Goal: Information Seeking & Learning: Check status

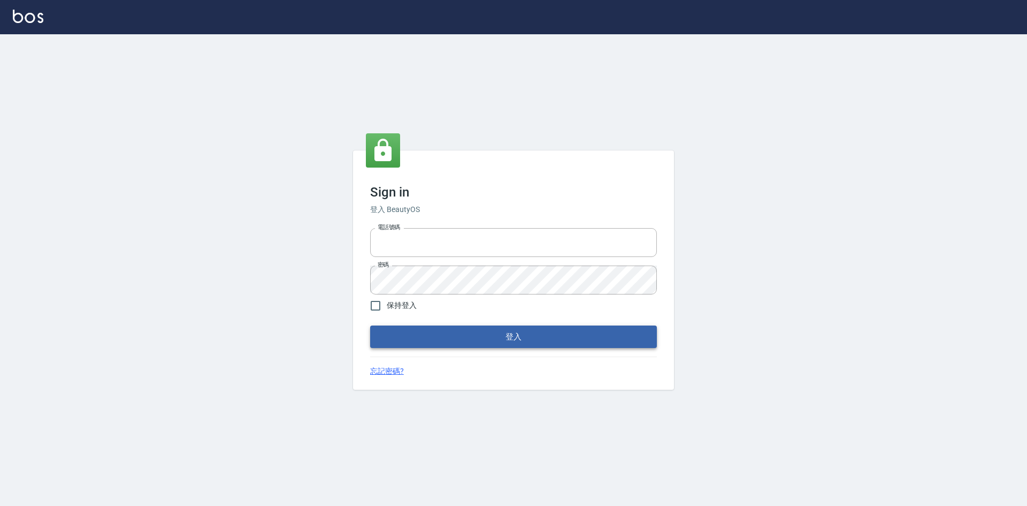
type input "0422211177"
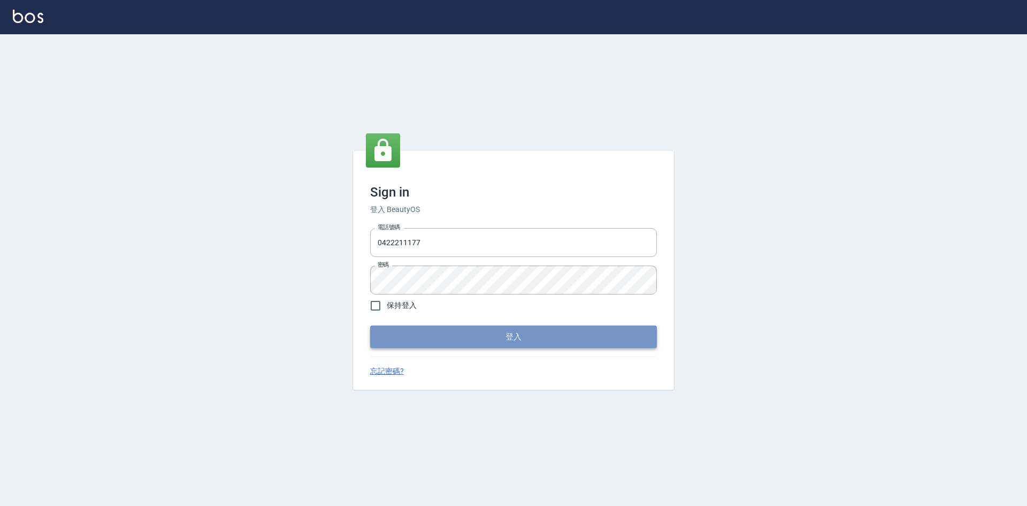
click at [540, 338] on button "登入" at bounding box center [513, 336] width 287 height 22
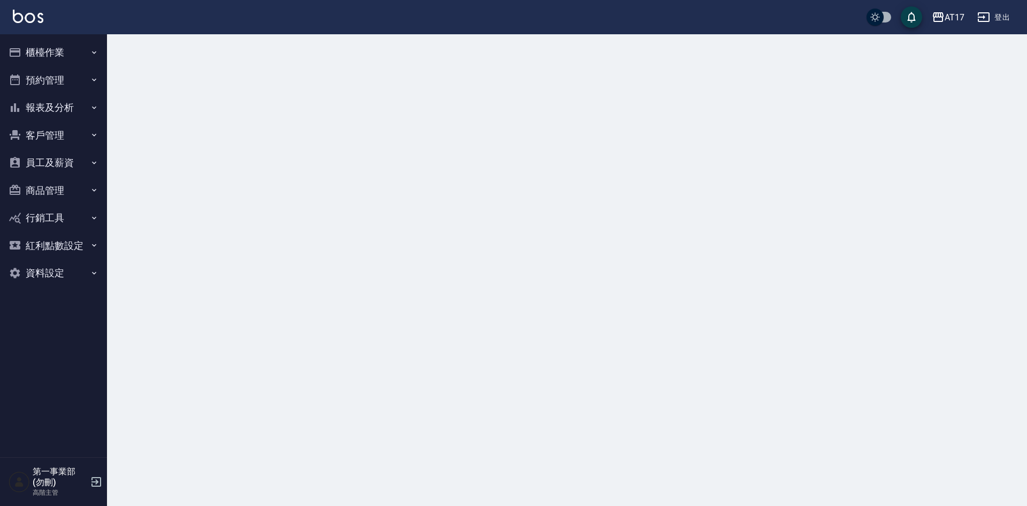
click at [60, 105] on button "報表及分析" at bounding box center [53, 108] width 98 height 28
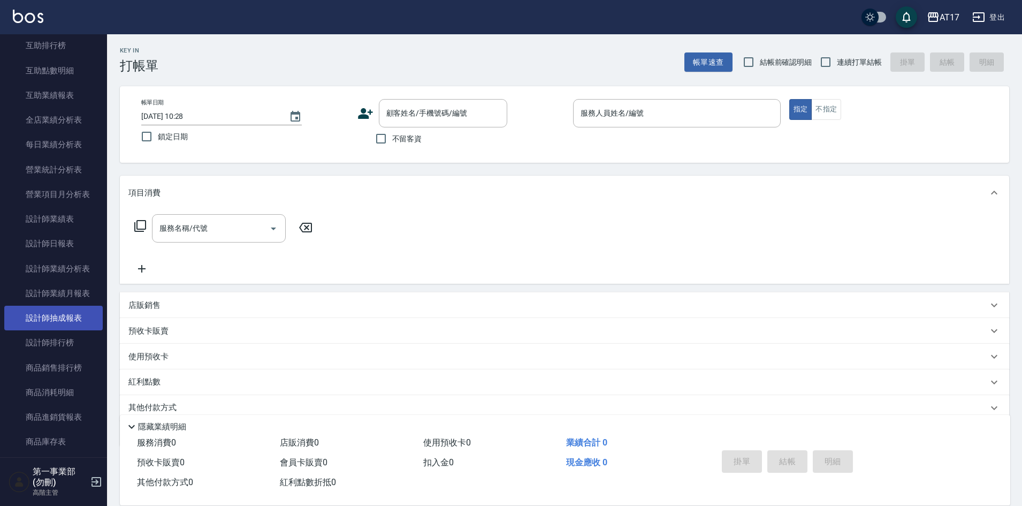
scroll to position [267, 0]
drag, startPoint x: 80, startPoint y: 337, endPoint x: 74, endPoint y: 333, distance: 7.3
click at [80, 337] on link "設計師排行榜" at bounding box center [53, 340] width 98 height 25
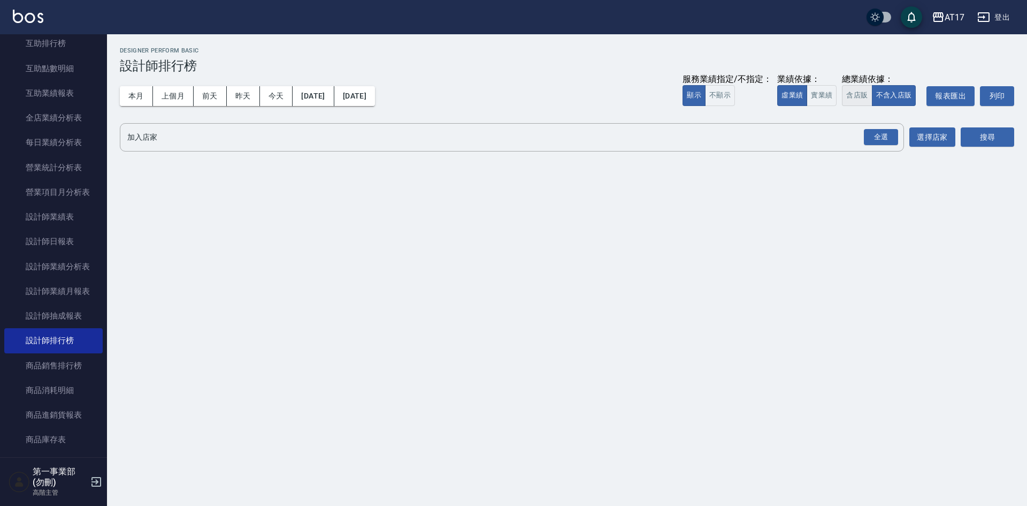
click at [858, 90] on button "含店販" at bounding box center [857, 95] width 30 height 21
drag, startPoint x: 876, startPoint y: 135, endPoint x: 902, endPoint y: 141, distance: 26.5
click at [876, 135] on div "全選" at bounding box center [881, 137] width 34 height 17
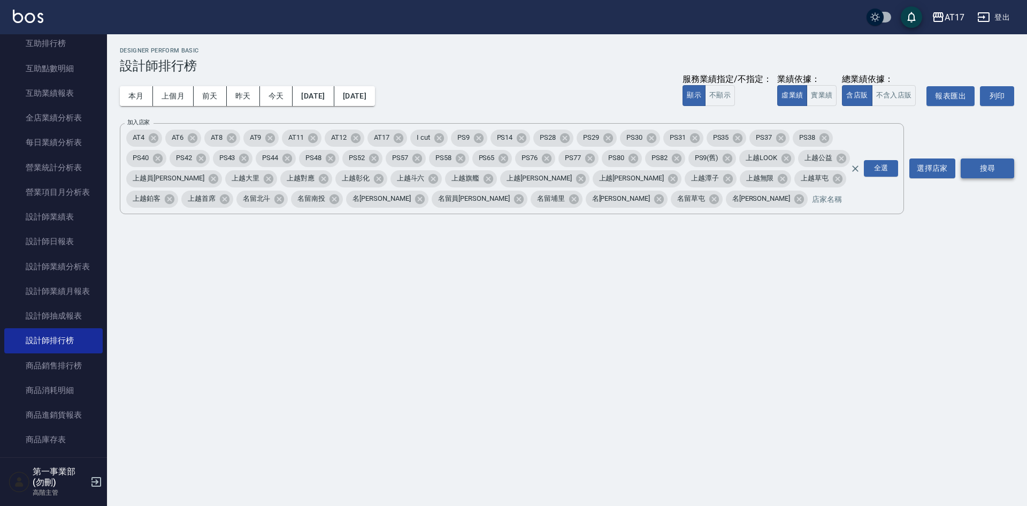
click at [982, 158] on button "搜尋" at bounding box center [987, 168] width 53 height 20
